Goal: Task Accomplishment & Management: Manage account settings

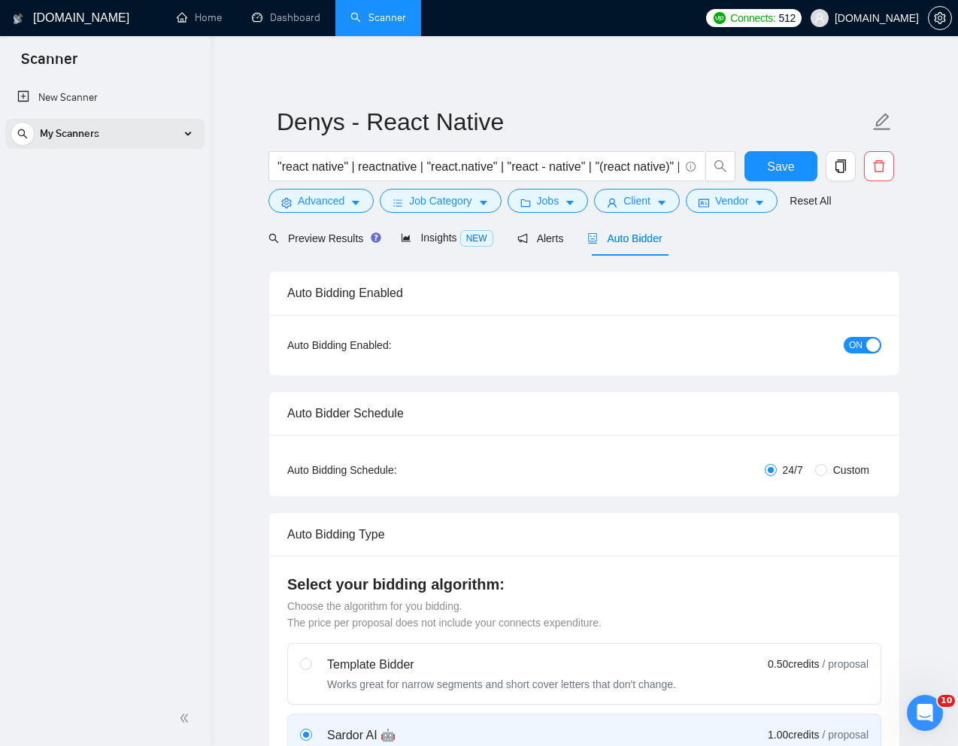
click at [159, 134] on div "My Scanners" at bounding box center [105, 134] width 189 height 30
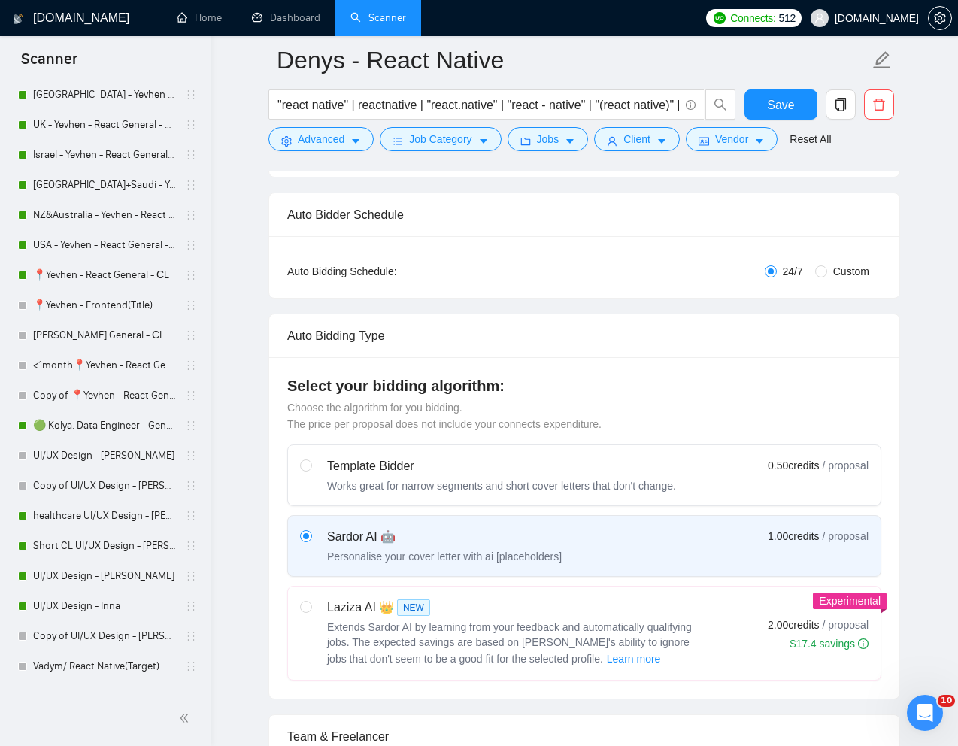
scroll to position [540, 0]
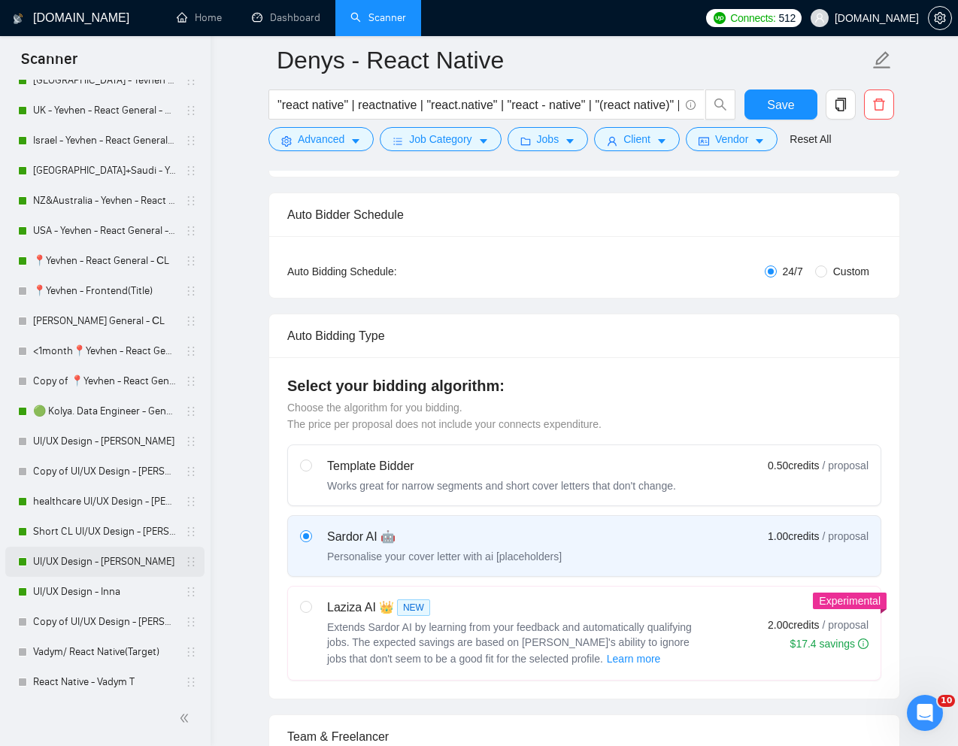
click at [72, 565] on link "UI/UX Design - [PERSON_NAME]" at bounding box center [104, 562] width 143 height 30
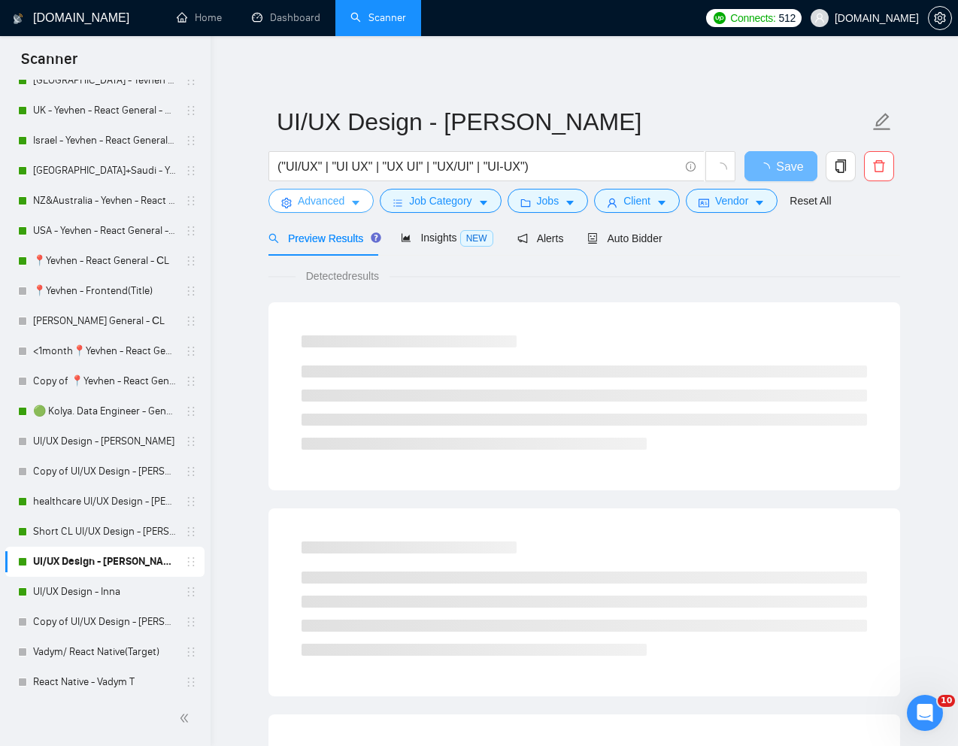
click at [331, 200] on span "Advanced" at bounding box center [321, 200] width 47 height 17
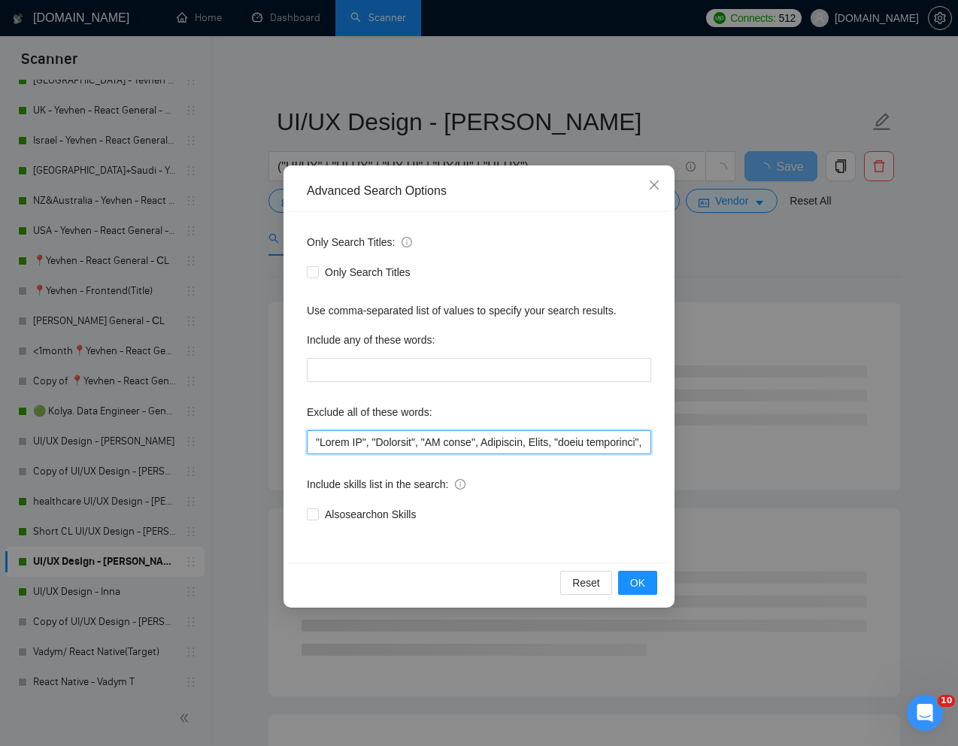
click at [313, 442] on input "text" at bounding box center [479, 442] width 344 height 24
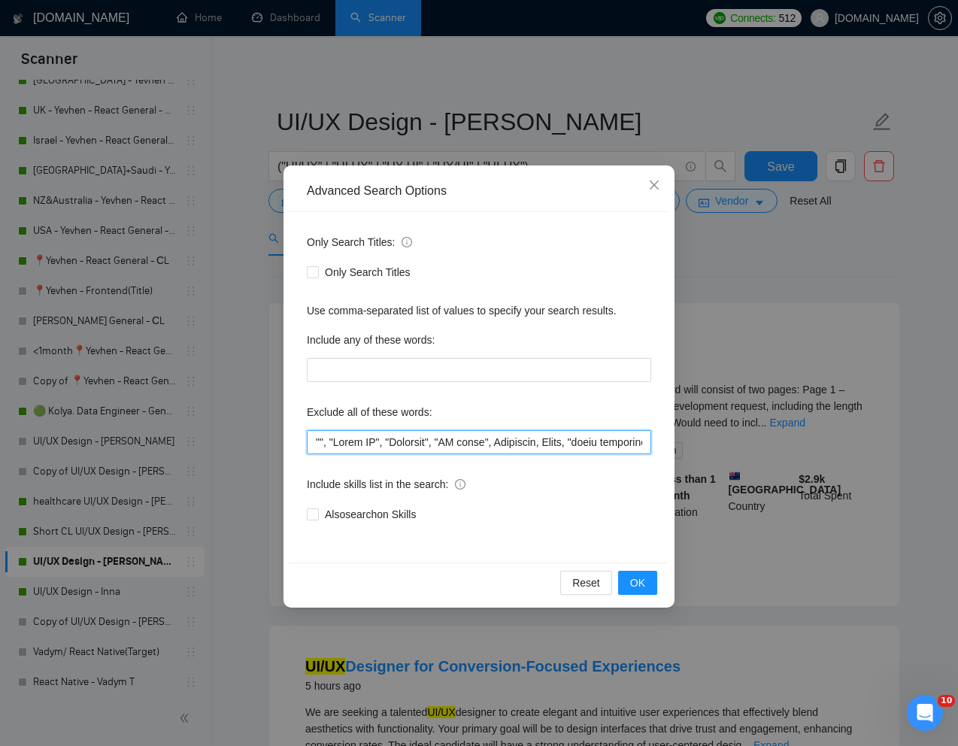
paste input "PowerBi"
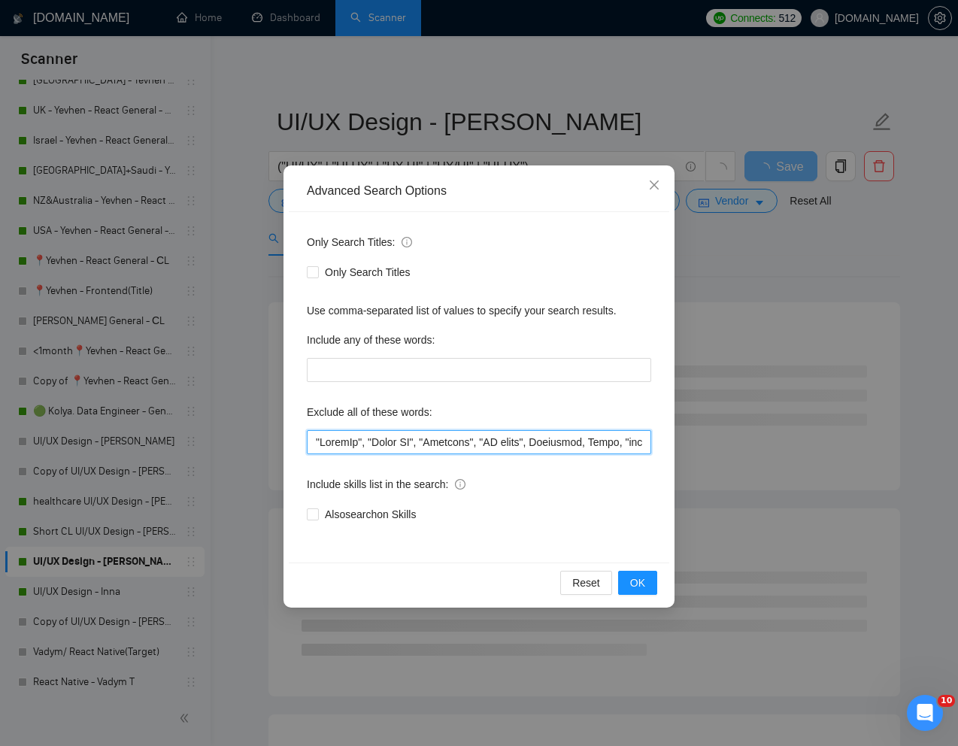
drag, startPoint x: 367, startPoint y: 444, endPoint x: 312, endPoint y: 444, distance: 54.9
click at [312, 444] on input "text" at bounding box center [479, 442] width 344 height 24
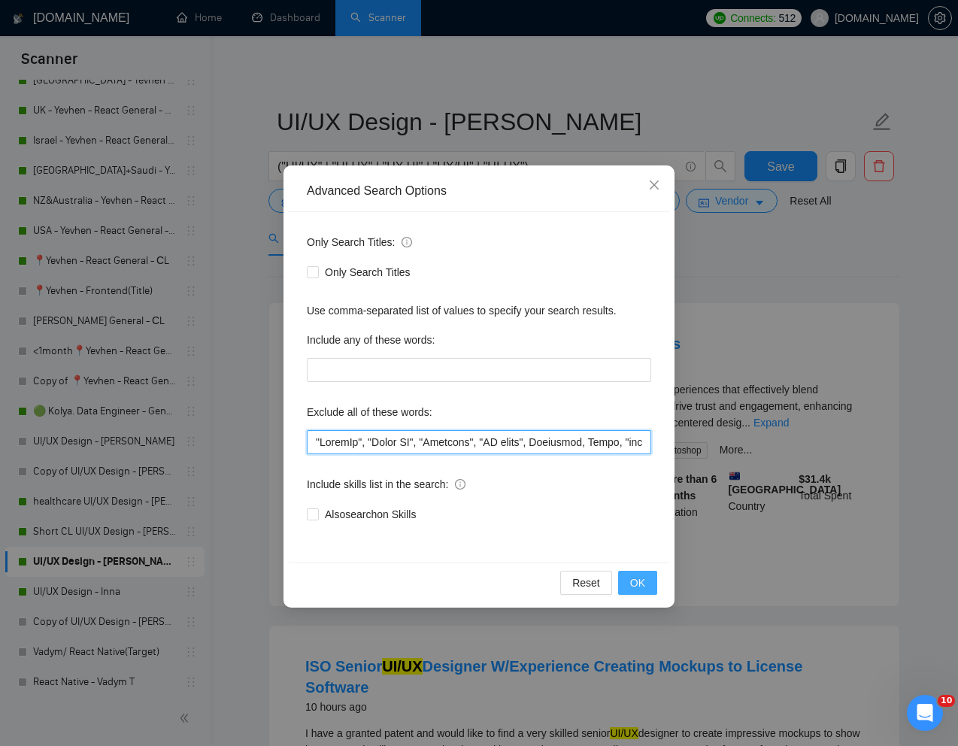
type input ""LoremIp", "Dolor SI", "Ametcons", "AD elits", Doeiusmod, Tempo, "incid utlabor…"
click at [628, 586] on button "OK" at bounding box center [637, 583] width 39 height 24
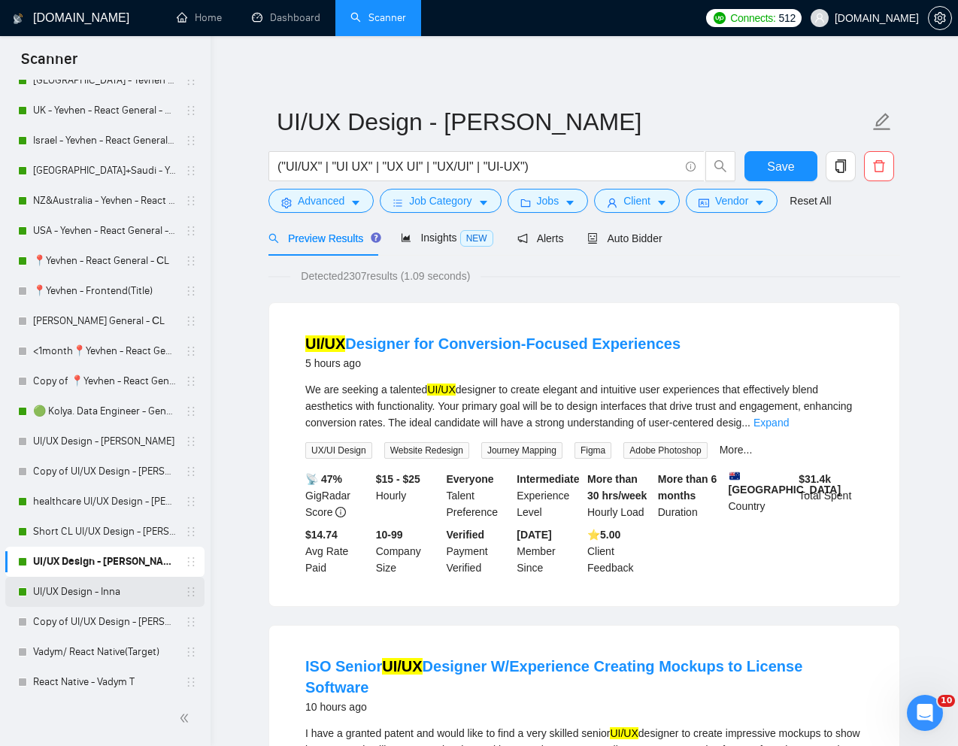
click at [90, 592] on link "UI/UX Design - Inna" at bounding box center [104, 592] width 143 height 30
click at [778, 177] on button "Save" at bounding box center [780, 166] width 73 height 30
click at [81, 533] on link "Short CL UI/UX Design - [PERSON_NAME]" at bounding box center [104, 532] width 143 height 30
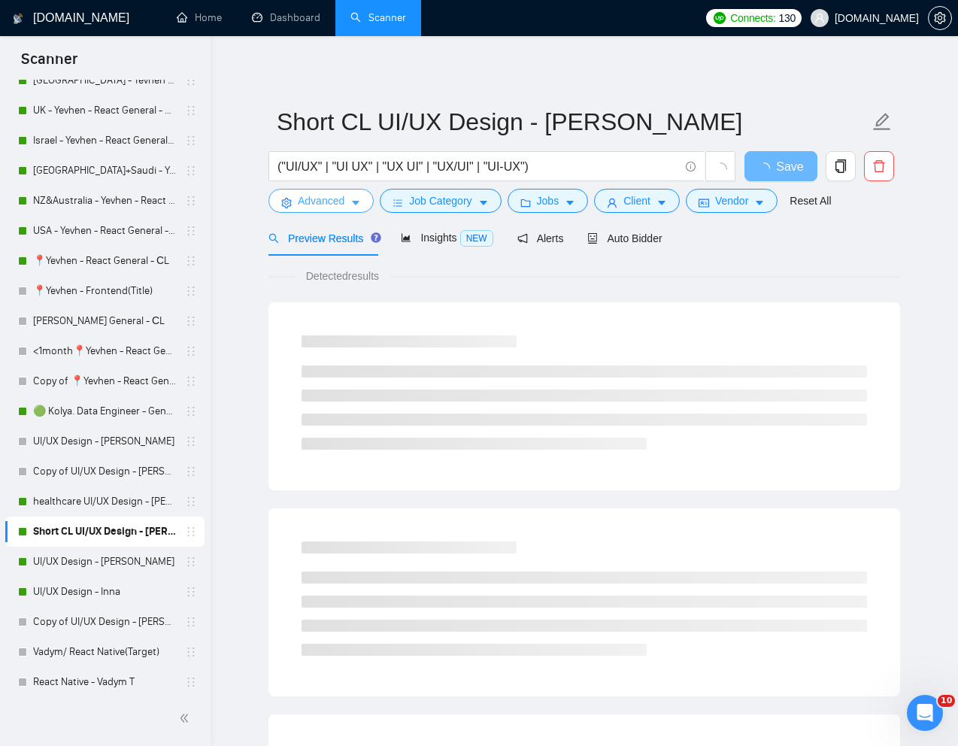
click at [334, 203] on span "Advanced" at bounding box center [321, 200] width 47 height 17
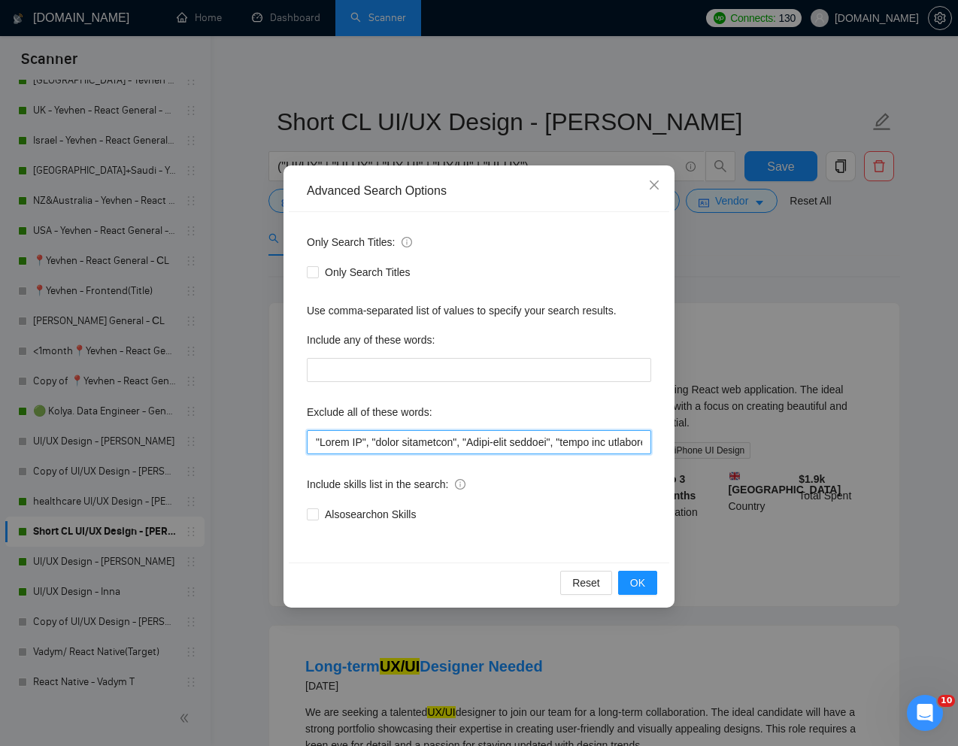
click at [309, 447] on input "text" at bounding box center [479, 442] width 344 height 24
paste input ""PowerBi","
type input ""PowerBi", "Power BI", "quick turnaround", "Short-term project", "front end dev…"
click at [641, 582] on span "OK" at bounding box center [637, 582] width 15 height 17
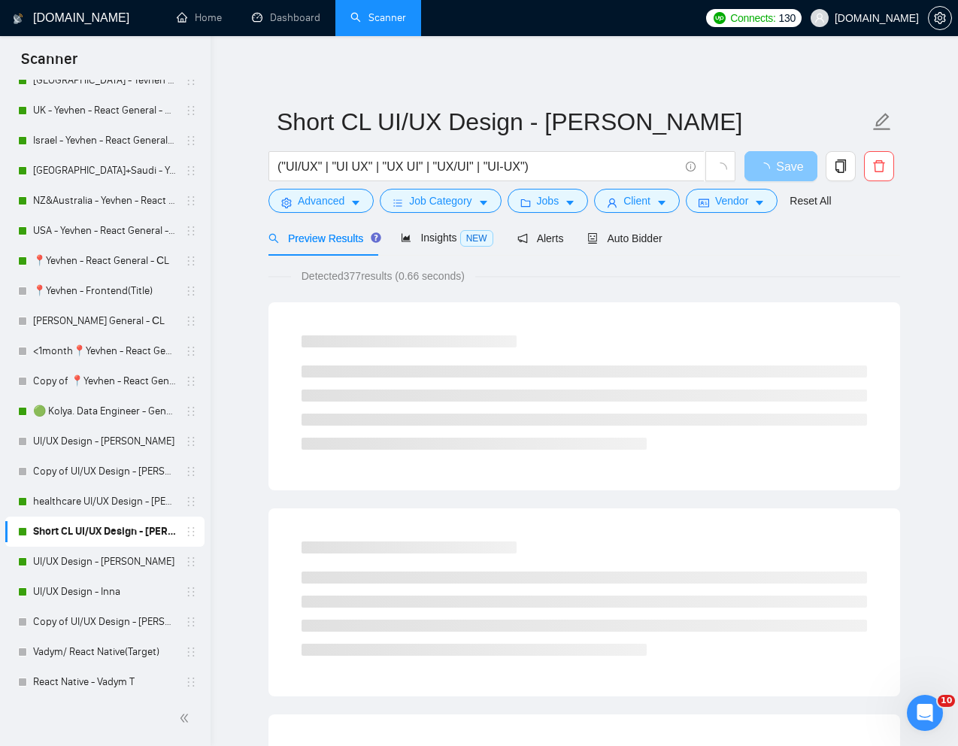
click at [783, 162] on span "Save" at bounding box center [789, 166] width 27 height 19
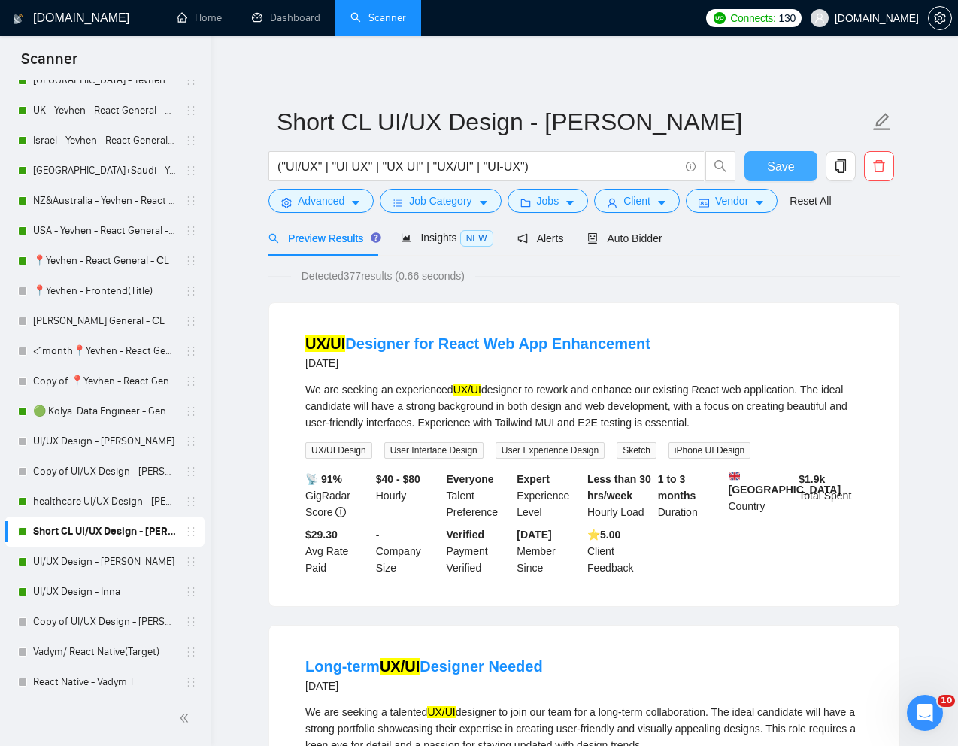
click at [780, 168] on span "Save" at bounding box center [780, 166] width 27 height 19
click at [92, 565] on link "UI/UX Design - [PERSON_NAME]" at bounding box center [104, 562] width 143 height 30
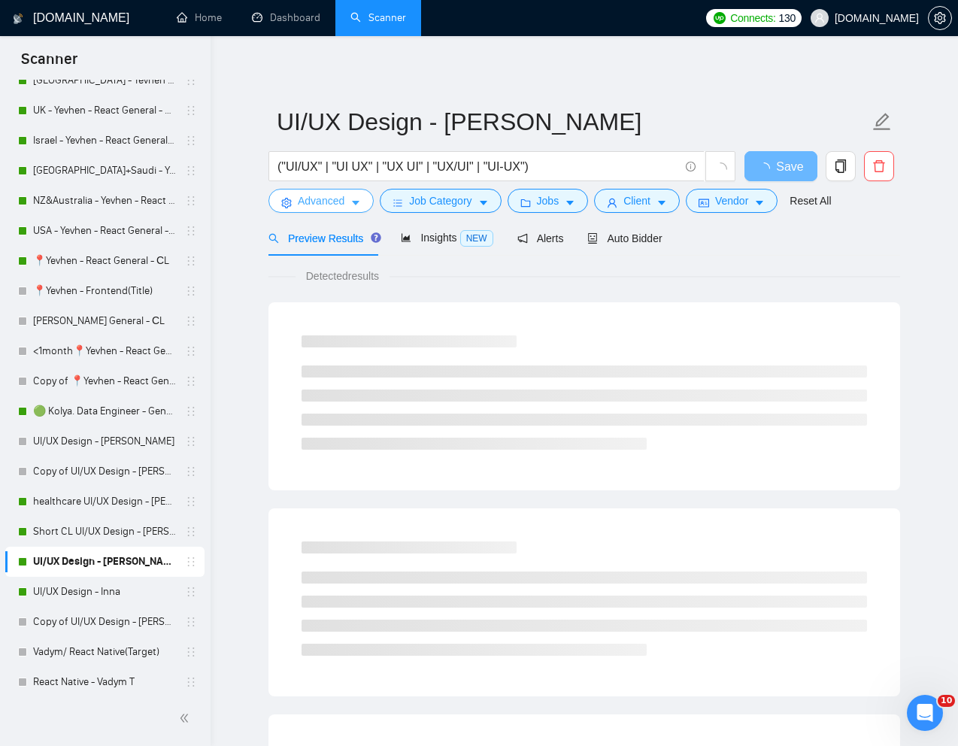
click at [330, 205] on span "Advanced" at bounding box center [321, 200] width 47 height 17
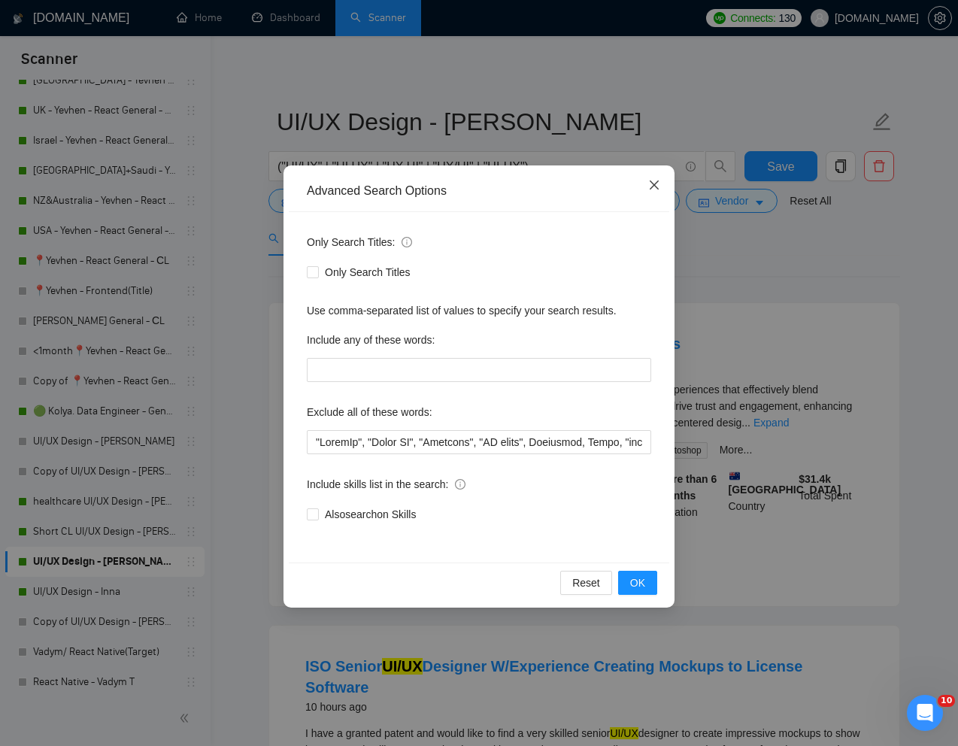
click at [656, 186] on icon "close" at bounding box center [654, 185] width 12 height 12
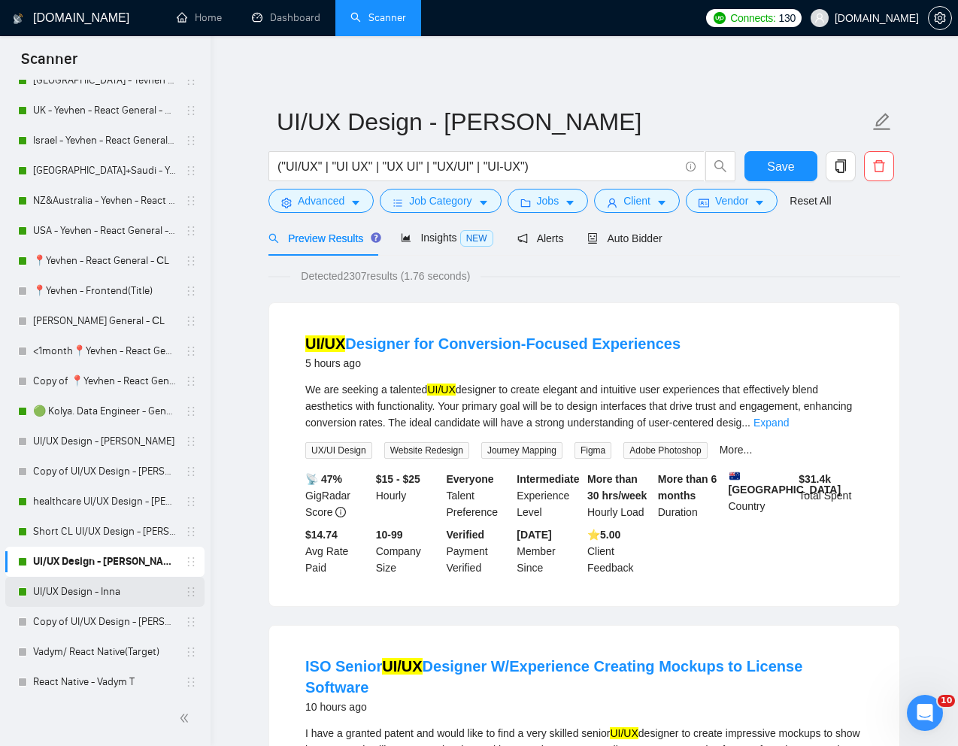
click at [89, 595] on link "UI/UX Design - Inna" at bounding box center [104, 592] width 143 height 30
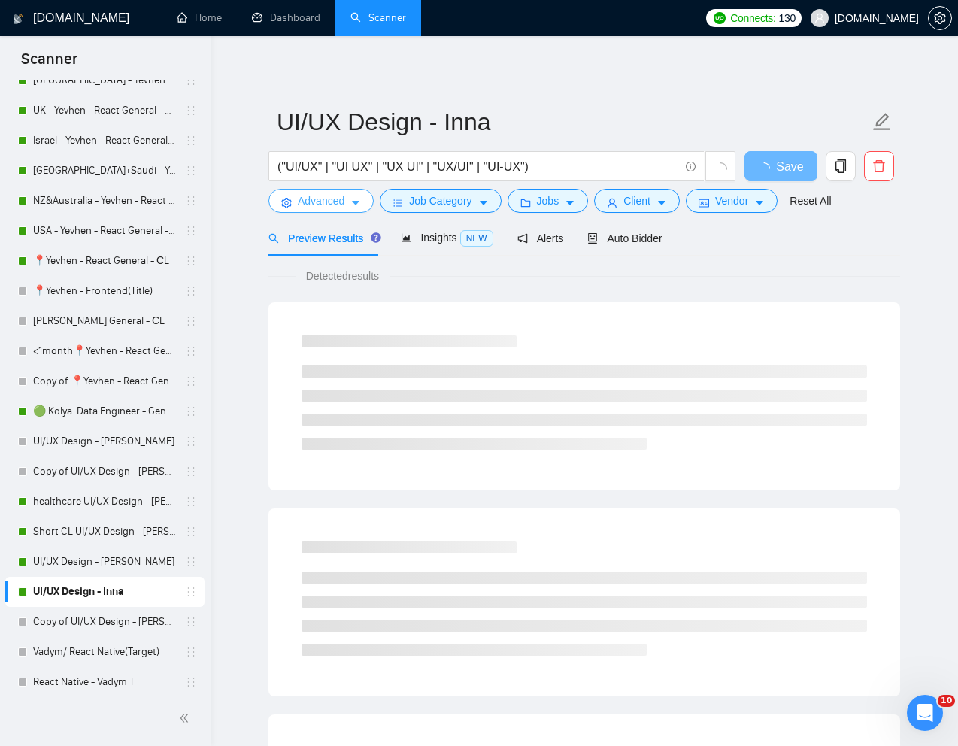
click at [325, 199] on span "Advanced" at bounding box center [321, 200] width 47 height 17
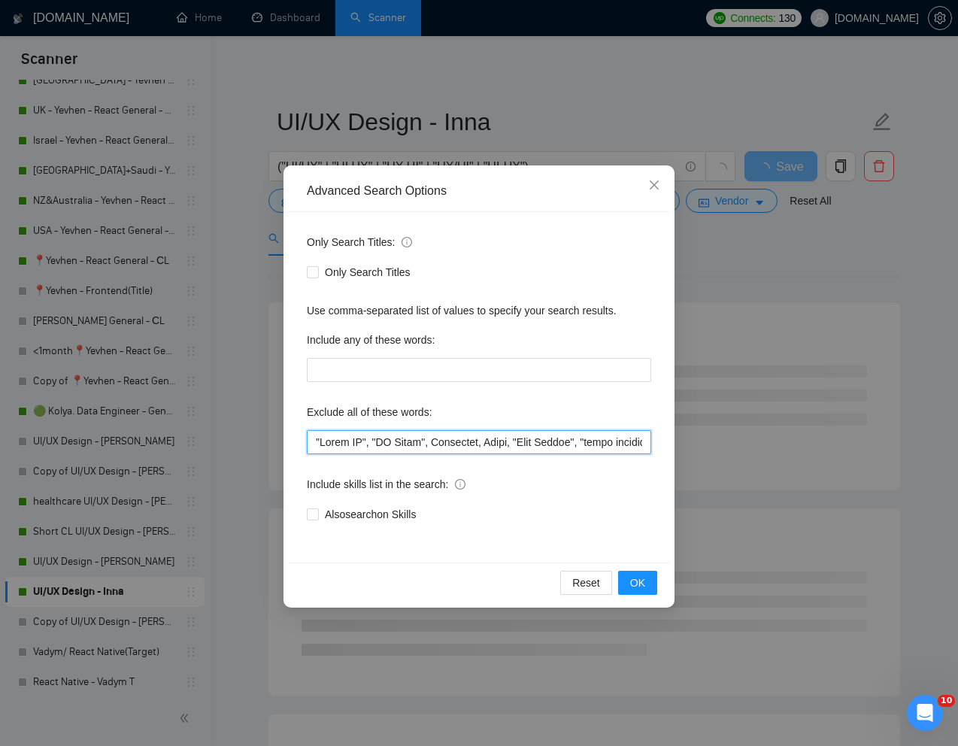
click at [317, 444] on input "text" at bounding box center [479, 442] width 344 height 24
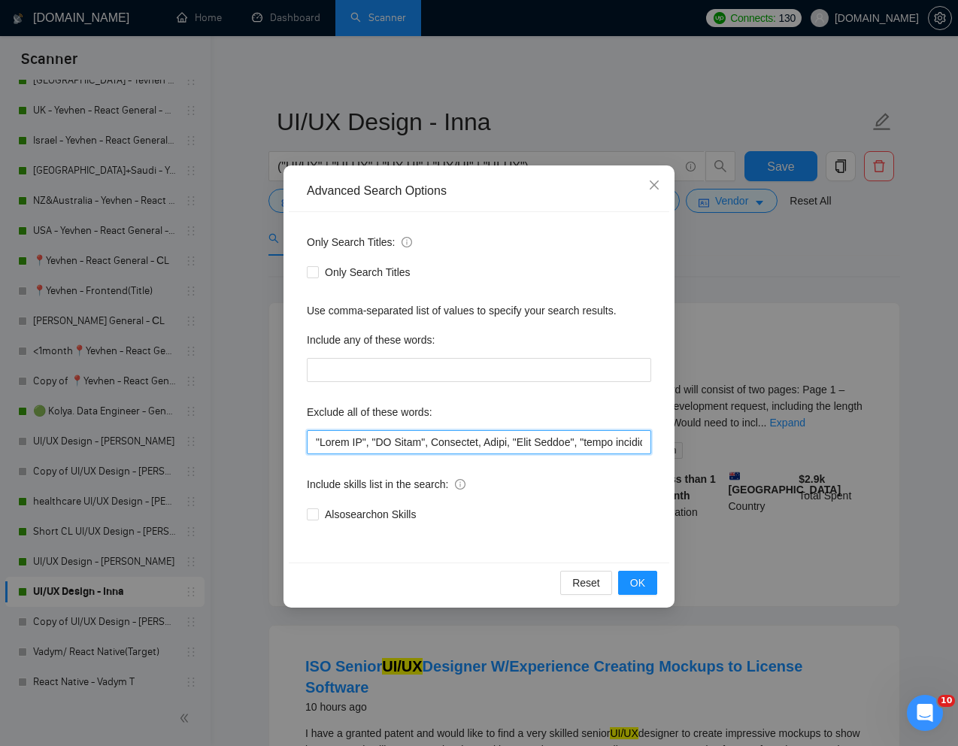
paste input ""PowerBi","
type input ""LoremIp", "Dolor SI", "AM Conse", Adipiscin, Elits, "Doei Tempor", "incid utla…"
click at [638, 584] on span "OK" at bounding box center [637, 582] width 15 height 17
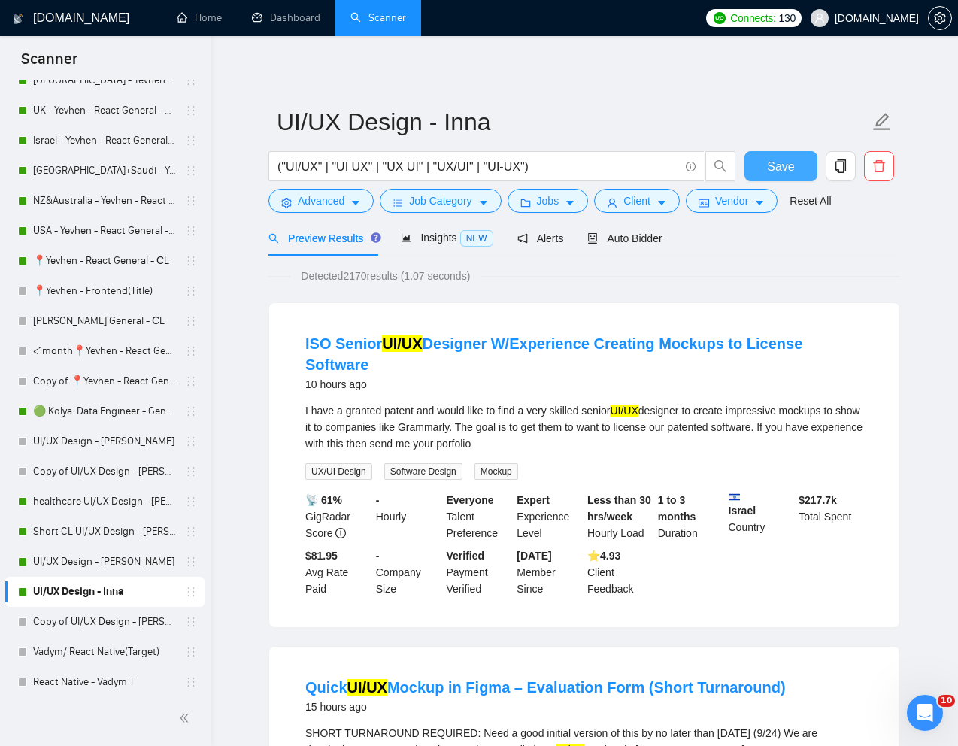
click at [783, 174] on span "Save" at bounding box center [780, 166] width 27 height 19
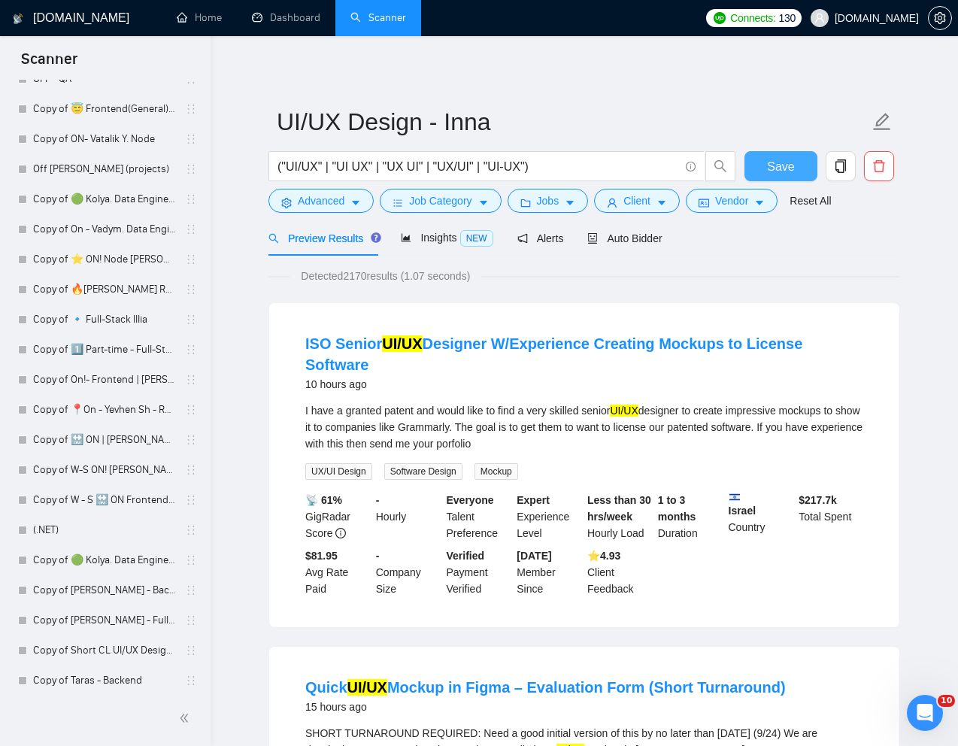
scroll to position [2802, 0]
